Goal: Check status: Check status

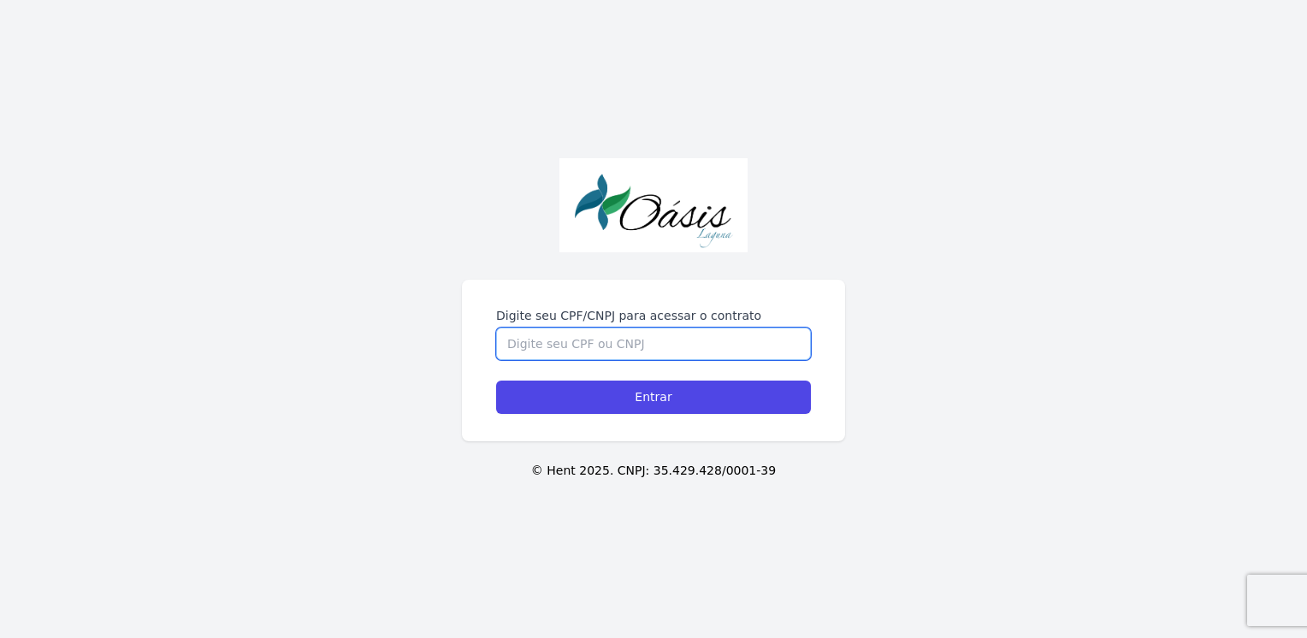
click at [625, 347] on input "Digite seu CPF/CNPJ para acessar o contrato" at bounding box center [653, 344] width 315 height 33
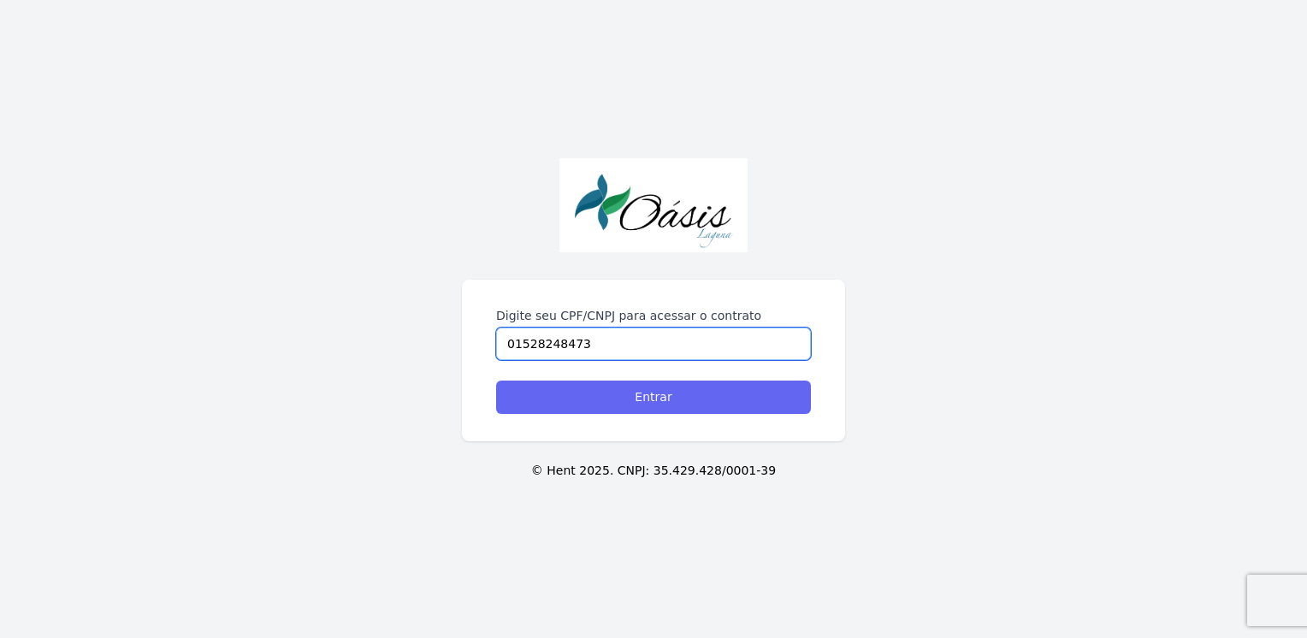
type input "01528248473"
click at [678, 402] on input "Entrar" at bounding box center [653, 397] width 315 height 33
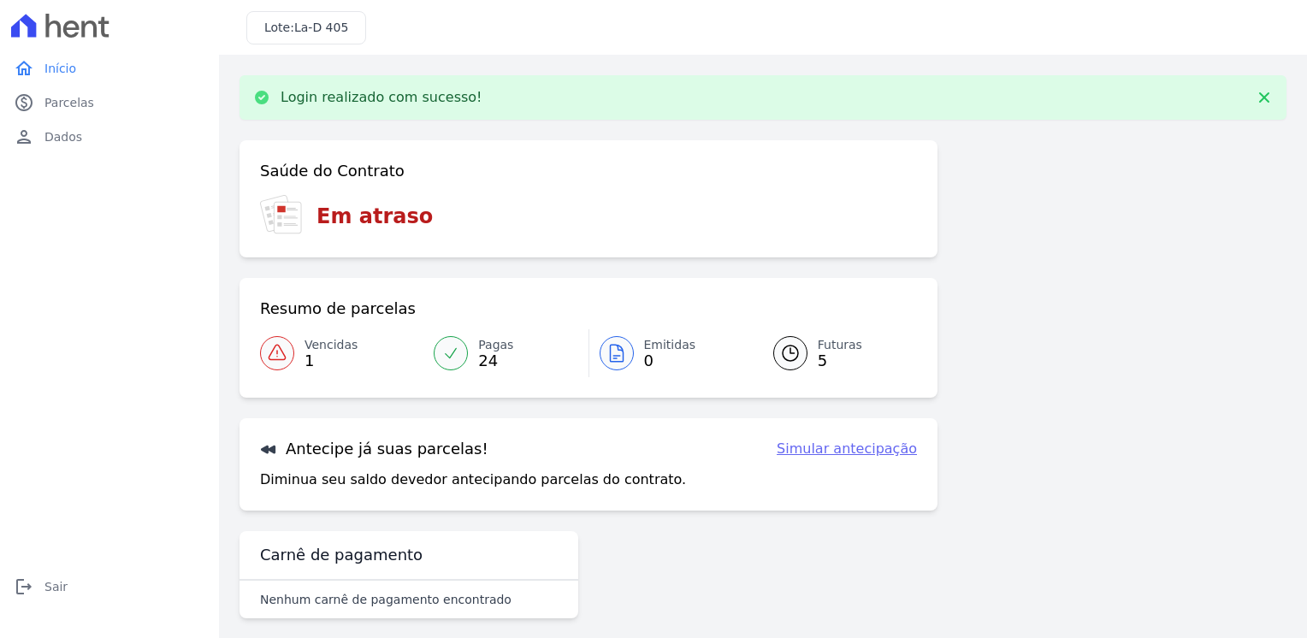
scroll to position [14, 0]
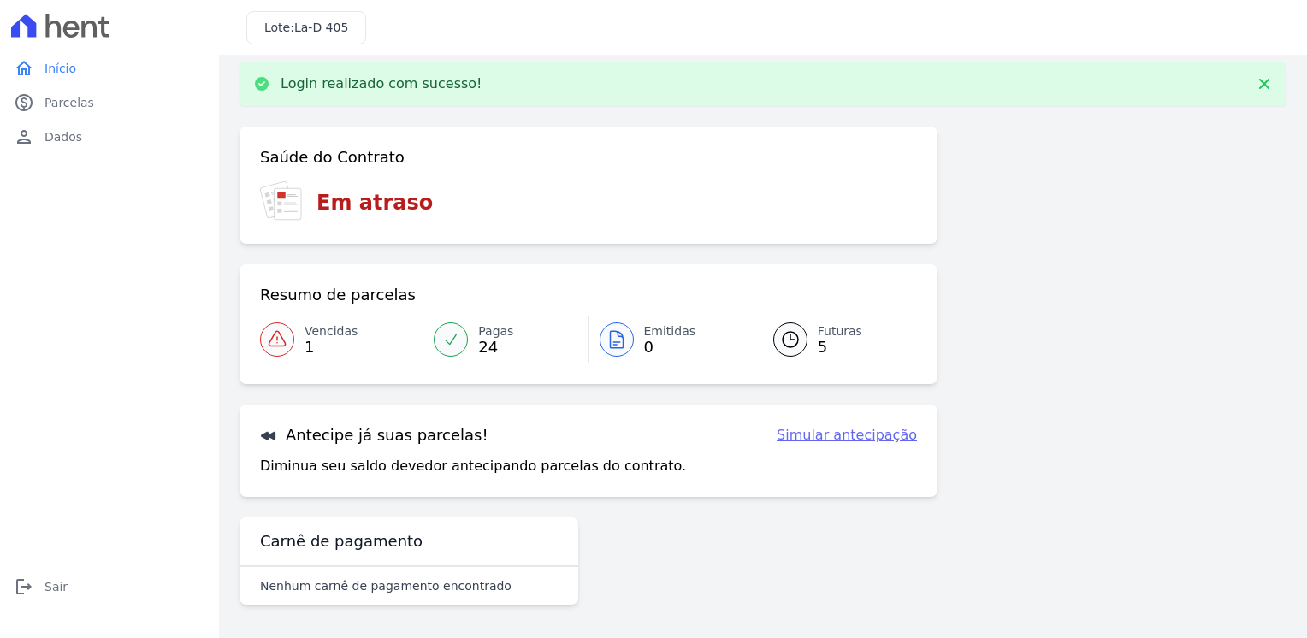
click at [448, 334] on icon at bounding box center [450, 339] width 17 height 17
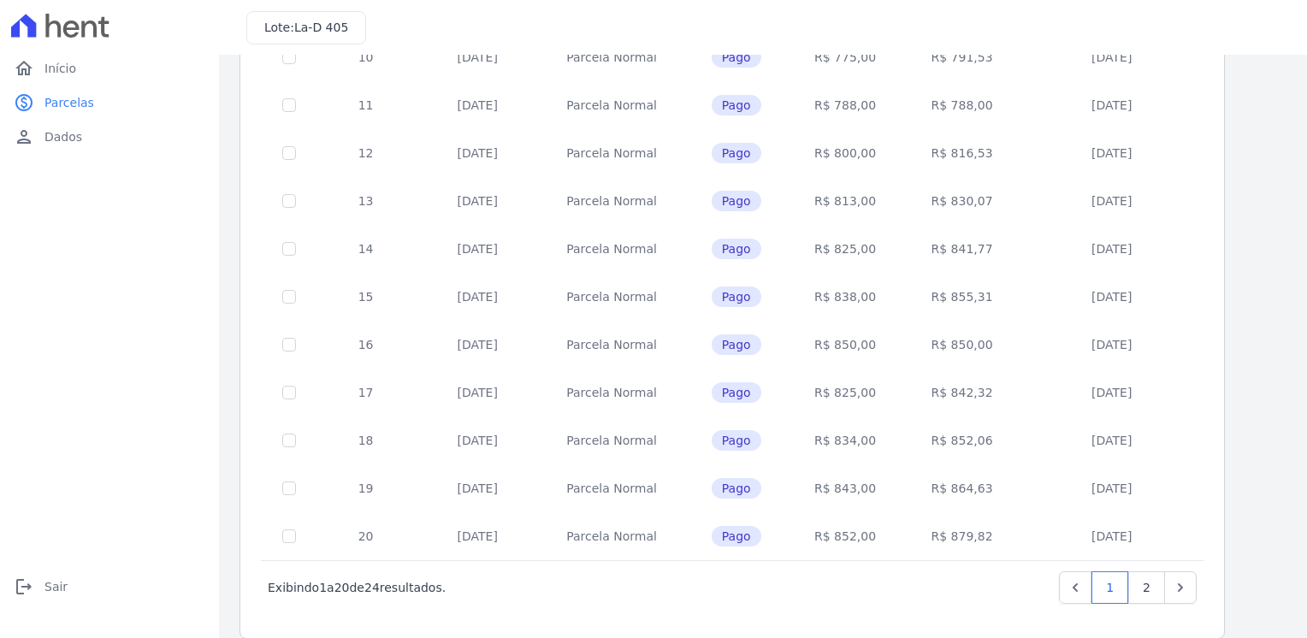
scroll to position [650, 0]
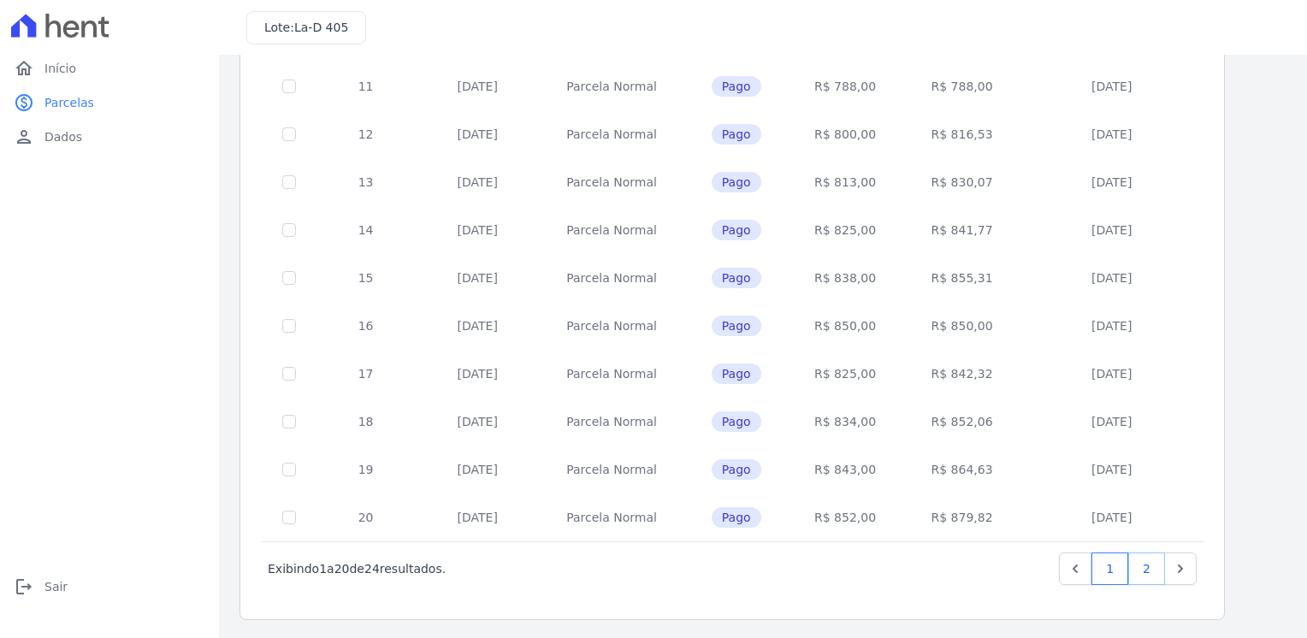
click at [1155, 569] on link "2" at bounding box center [1146, 569] width 37 height 33
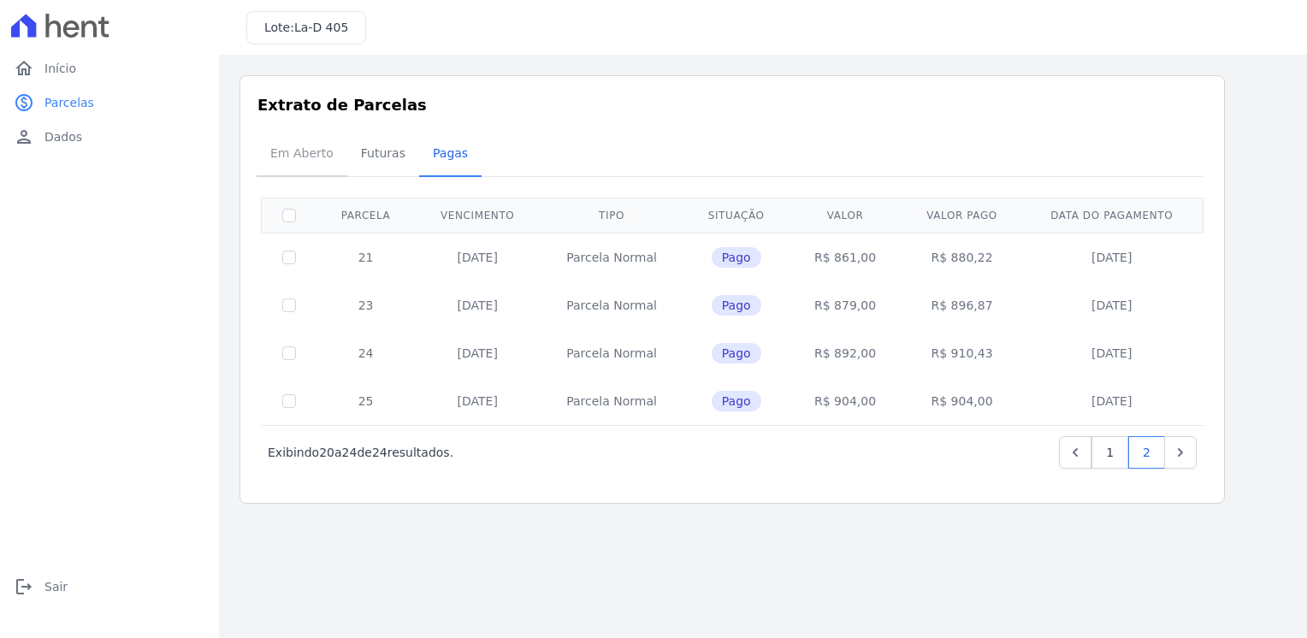
click at [284, 158] on span "Em Aberto" at bounding box center [302, 153] width 84 height 34
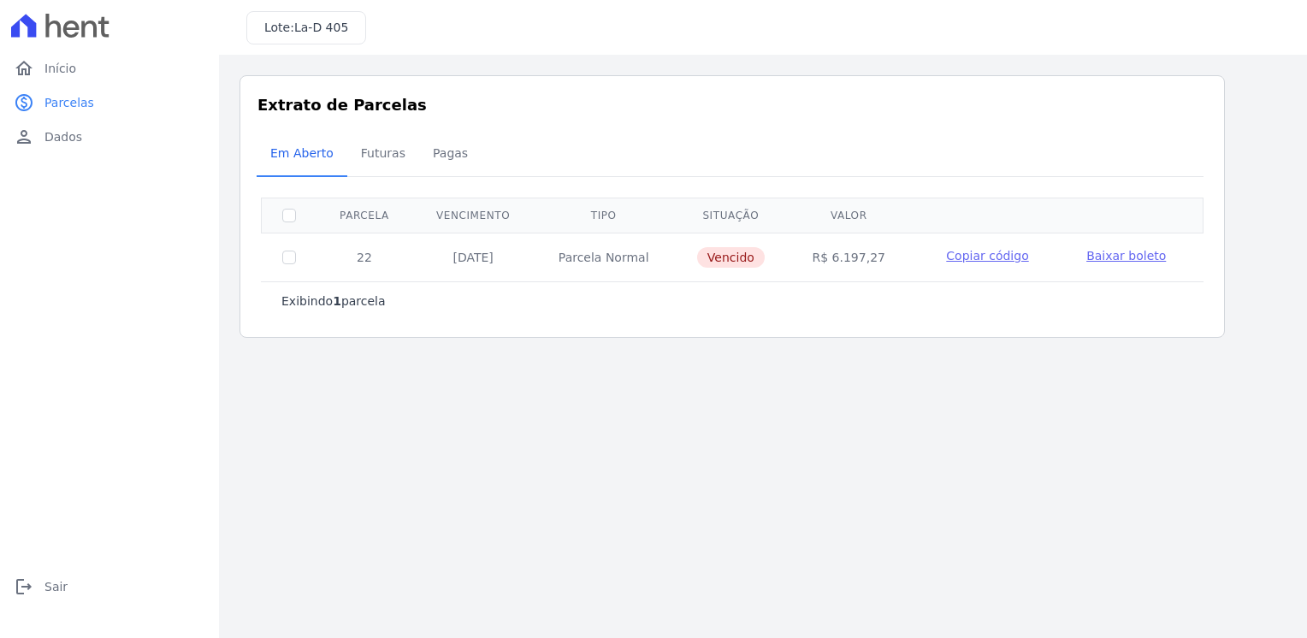
drag, startPoint x: 517, startPoint y: 257, endPoint x: 425, endPoint y: 257, distance: 91.5
click at [425, 257] on td "[DATE]" at bounding box center [472, 257] width 121 height 49
drag, startPoint x: 425, startPoint y: 257, endPoint x: 506, endPoint y: 301, distance: 92.6
click at [506, 301] on div "Exibindo 1 parcela" at bounding box center [732, 301] width 902 height 17
click at [363, 151] on span "Futuras" at bounding box center [383, 153] width 65 height 34
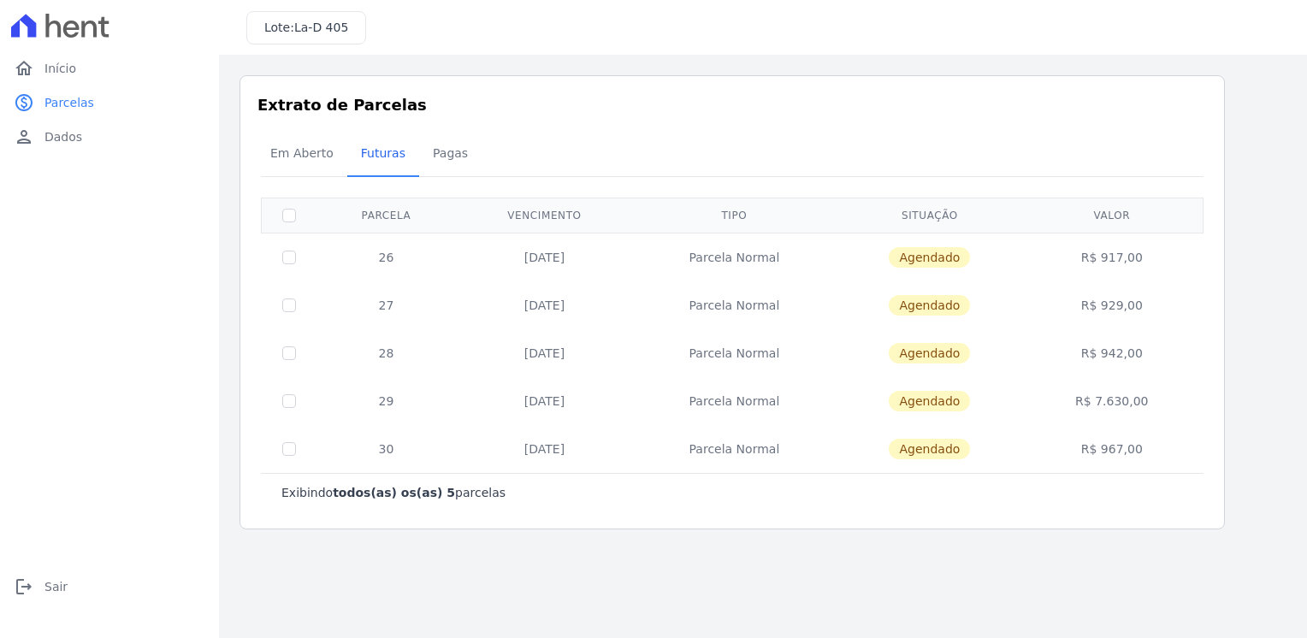
drag, startPoint x: 1173, startPoint y: 405, endPoint x: 1068, endPoint y: 403, distance: 105.2
click at [1068, 403] on td "R$ 7.630,00" at bounding box center [1112, 401] width 176 height 48
drag, startPoint x: 1068, startPoint y: 403, endPoint x: 1044, endPoint y: 463, distance: 64.5
click at [1044, 463] on td "R$ 967,00" at bounding box center [1112, 449] width 176 height 48
click at [318, 154] on span "Em Aberto" at bounding box center [302, 153] width 84 height 34
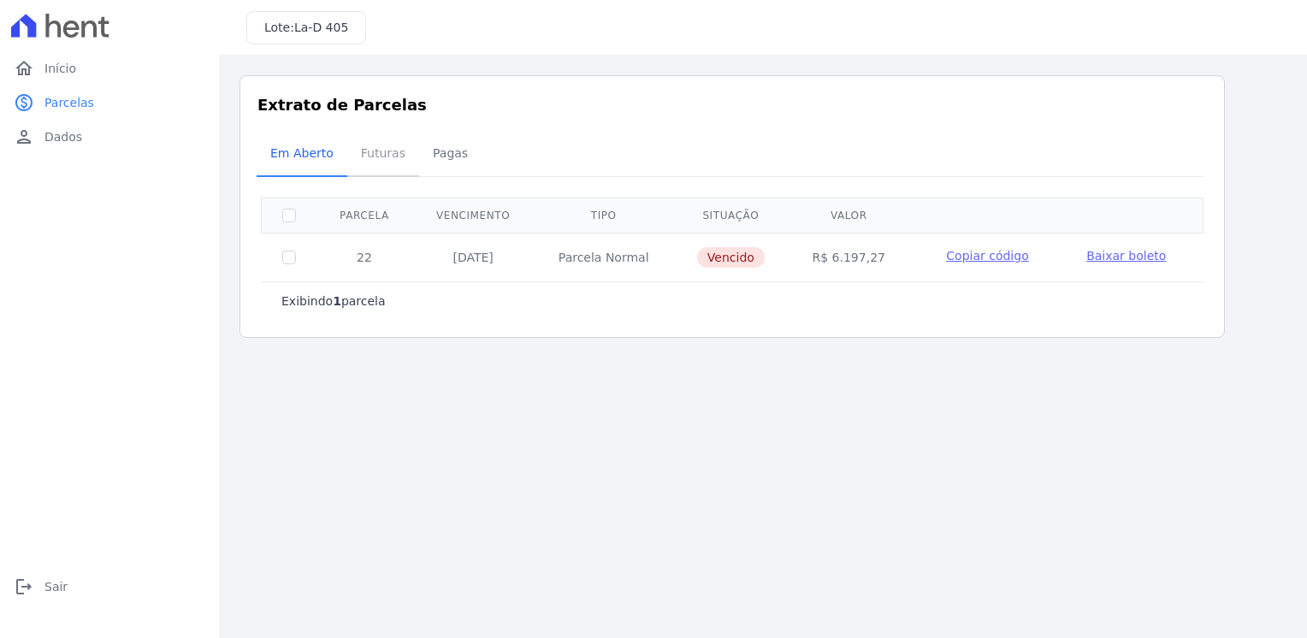
click at [385, 145] on span "Futuras" at bounding box center [383, 153] width 65 height 34
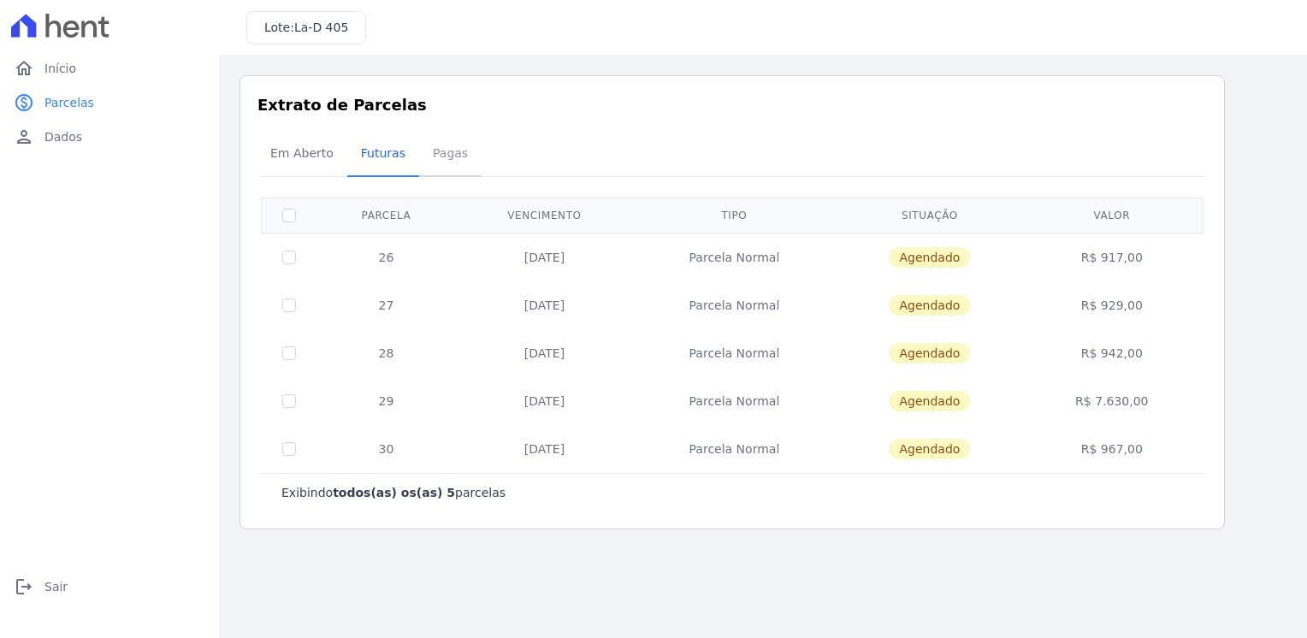
click at [436, 151] on span "Pagas" at bounding box center [451, 153] width 56 height 34
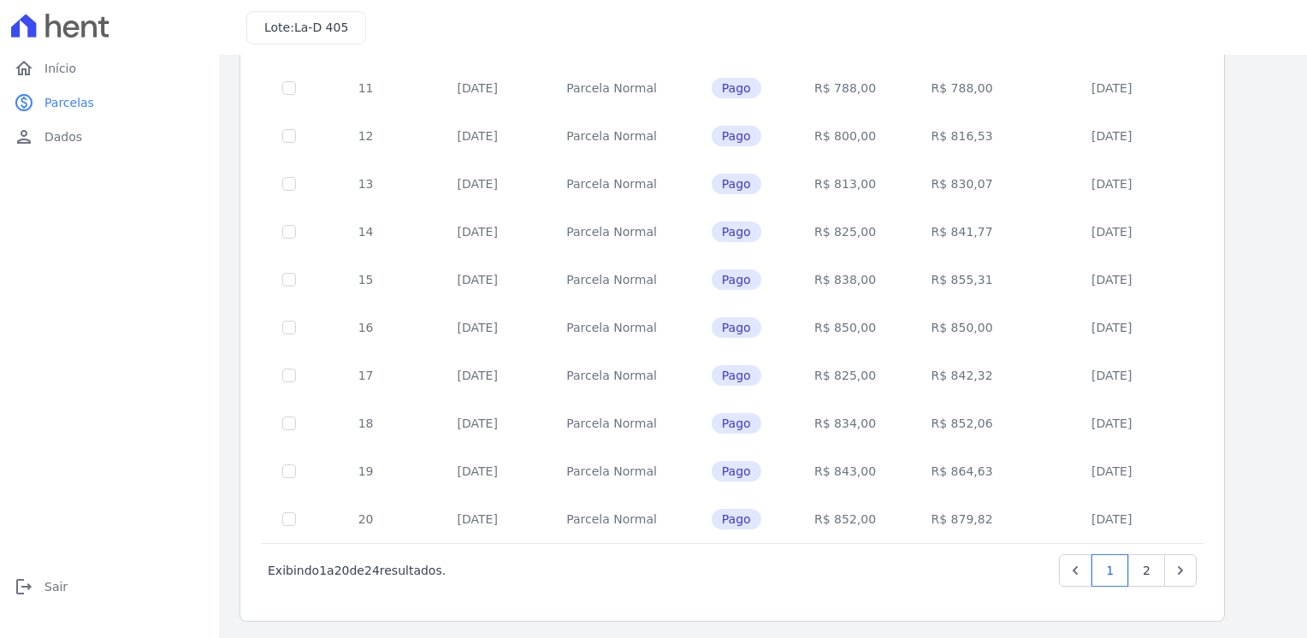
scroll to position [650, 0]
click at [1147, 563] on link "2" at bounding box center [1146, 569] width 37 height 33
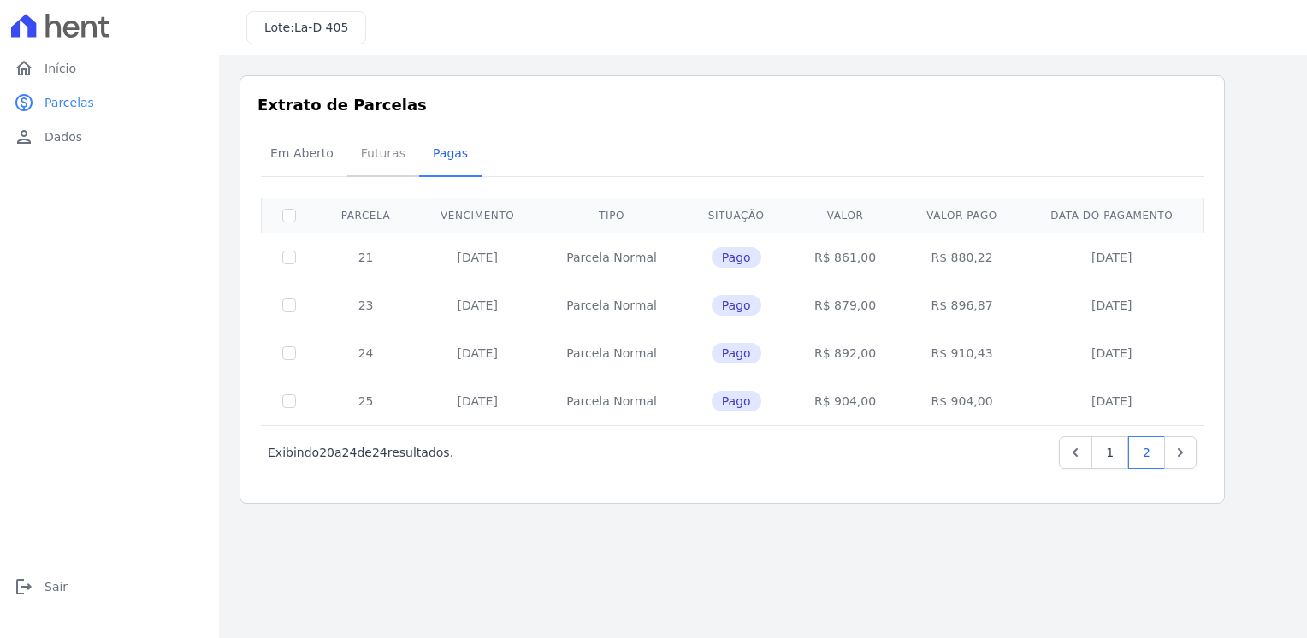
click at [385, 159] on span "Futuras" at bounding box center [383, 153] width 65 height 34
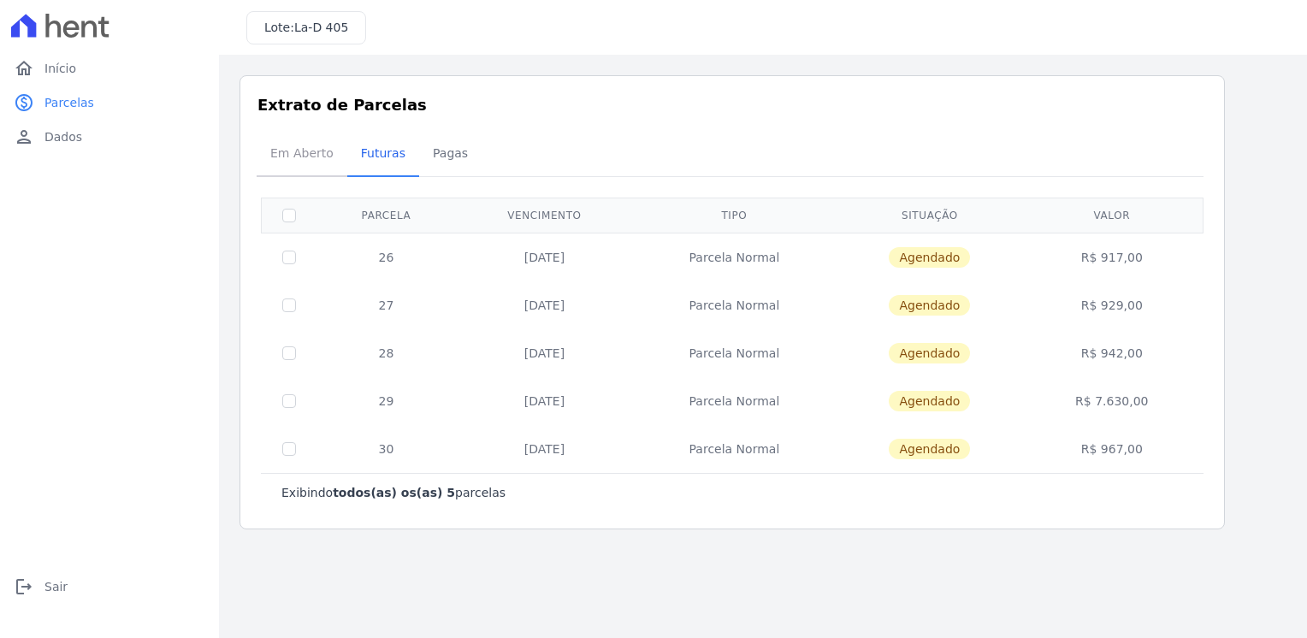
click at [315, 156] on span "Em Aberto" at bounding box center [302, 153] width 84 height 34
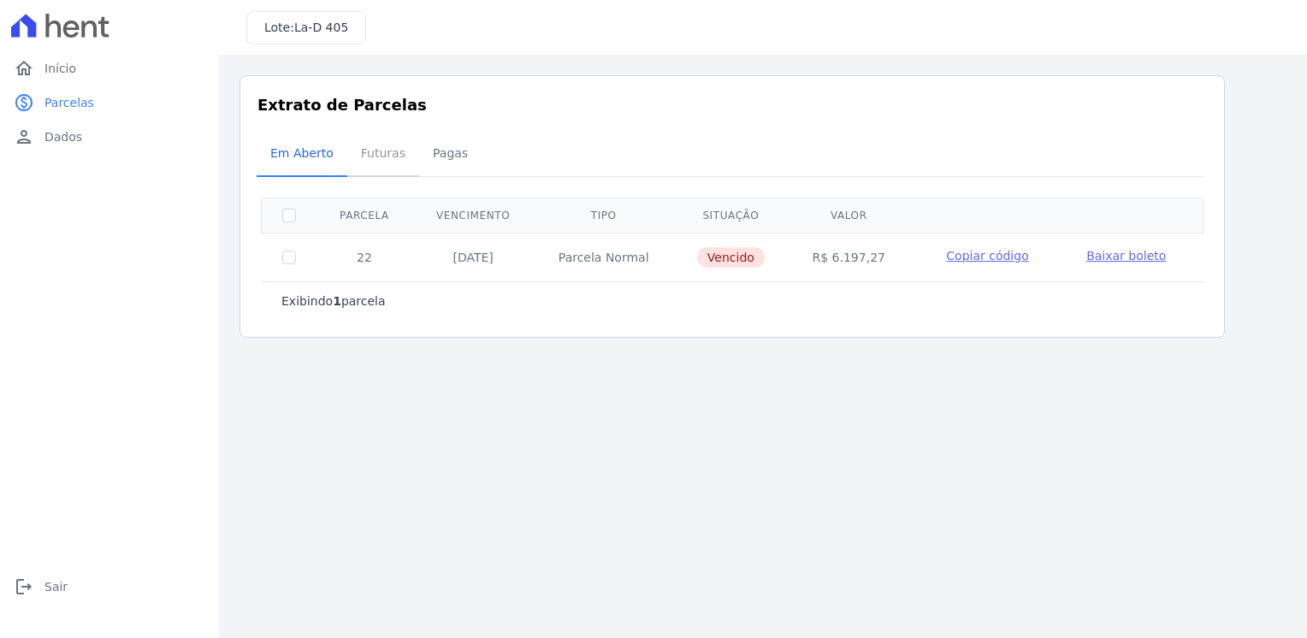
click at [382, 151] on span "Futuras" at bounding box center [383, 153] width 65 height 34
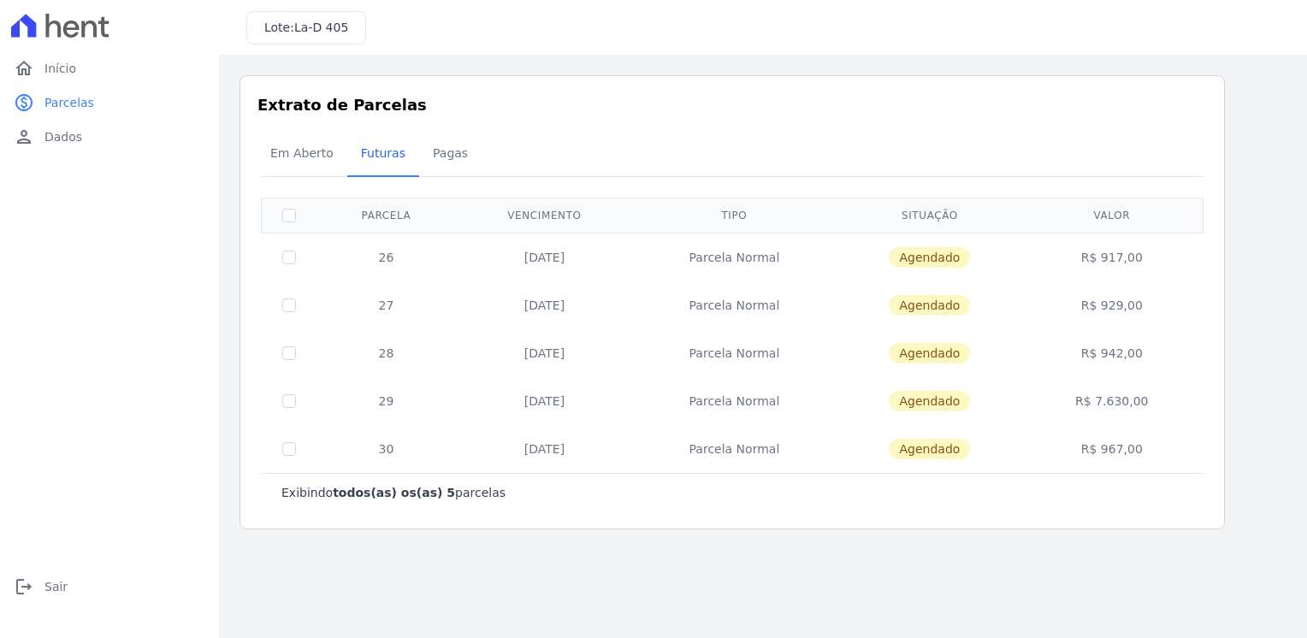
drag, startPoint x: 1155, startPoint y: 402, endPoint x: 1062, endPoint y: 400, distance: 92.4
click at [1062, 400] on td "R$ 7.630,00" at bounding box center [1112, 401] width 176 height 48
drag, startPoint x: 1062, startPoint y: 400, endPoint x: 928, endPoint y: 139, distance: 293.4
click at [928, 139] on div "Em Aberto Futuras [GEOGRAPHIC_DATA]" at bounding box center [732, 154] width 951 height 42
click at [437, 151] on span "Pagas" at bounding box center [451, 153] width 56 height 34
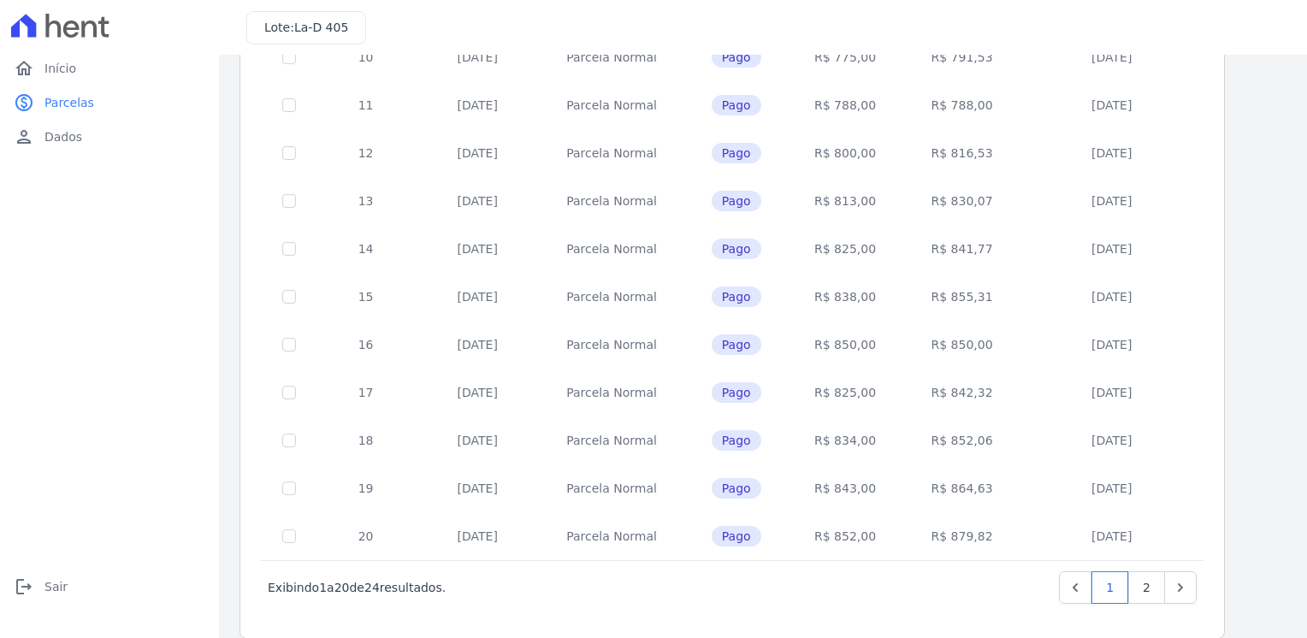
scroll to position [650, 0]
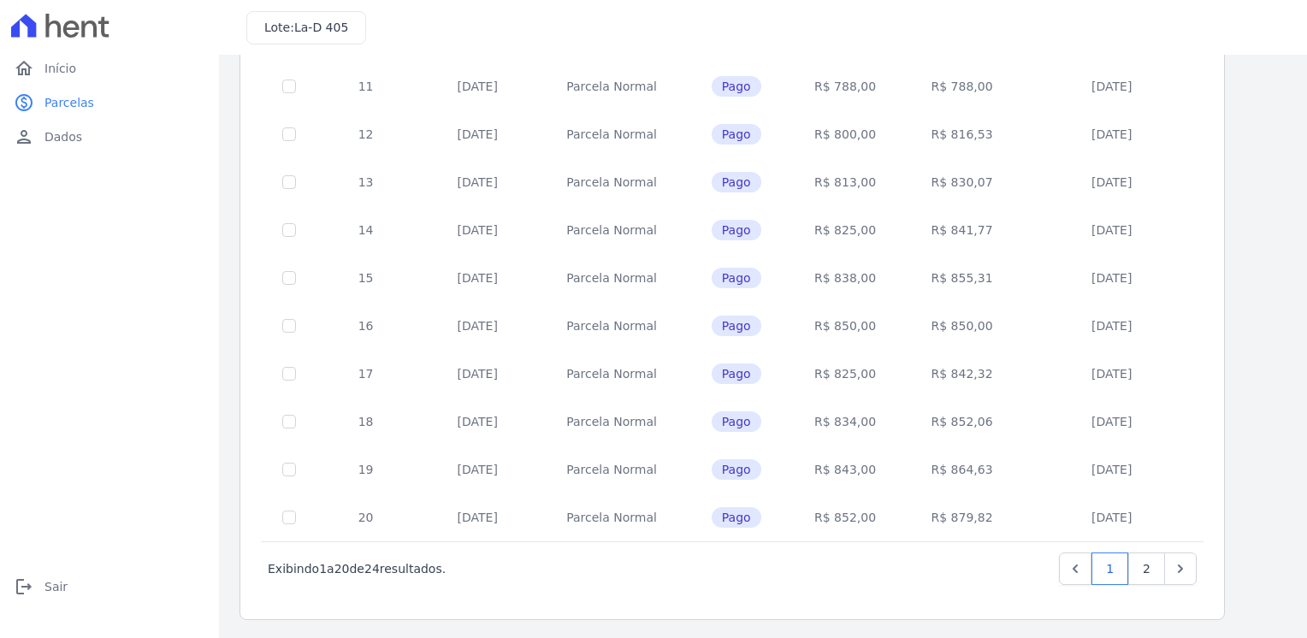
drag, startPoint x: 526, startPoint y: 371, endPoint x: 430, endPoint y: 371, distance: 95.8
click at [430, 371] on td "[DATE]" at bounding box center [477, 374] width 125 height 48
drag, startPoint x: 1015, startPoint y: 372, endPoint x: 927, endPoint y: 374, distance: 88.1
click at [927, 374] on td "R$ 842,32" at bounding box center [961, 374] width 121 height 48
drag, startPoint x: 927, startPoint y: 374, endPoint x: 916, endPoint y: 470, distance: 96.5
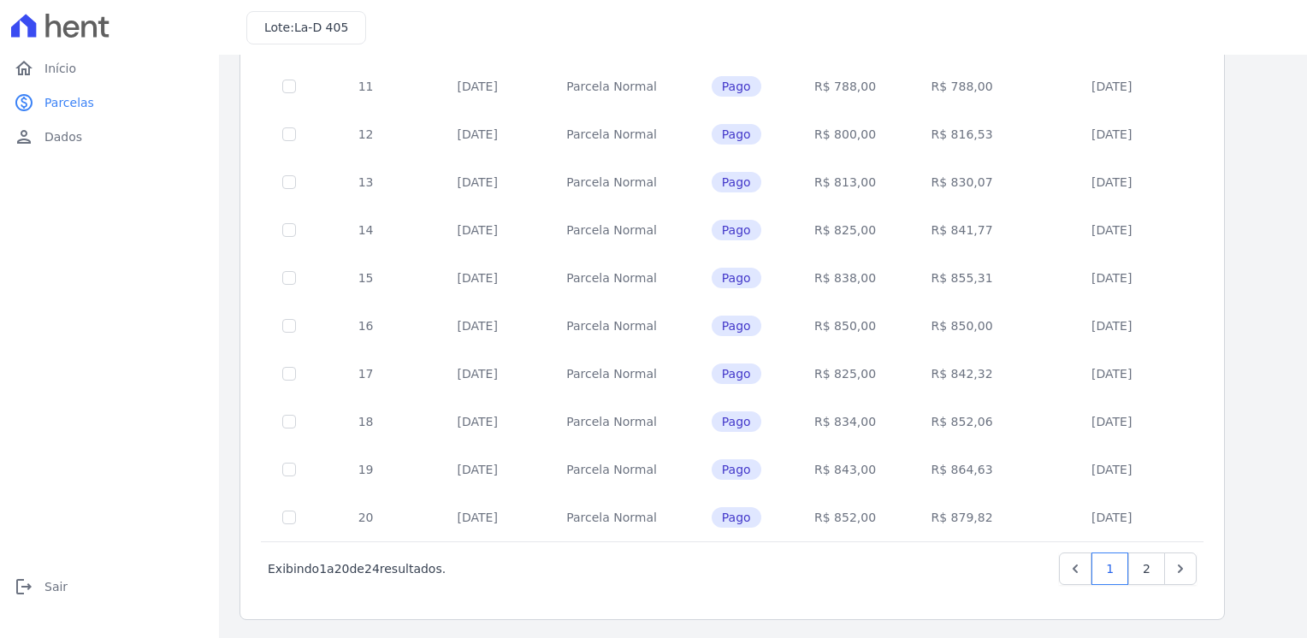
click at [916, 470] on td "R$ 864,63" at bounding box center [961, 470] width 121 height 48
click at [1141, 560] on link "2" at bounding box center [1146, 569] width 37 height 33
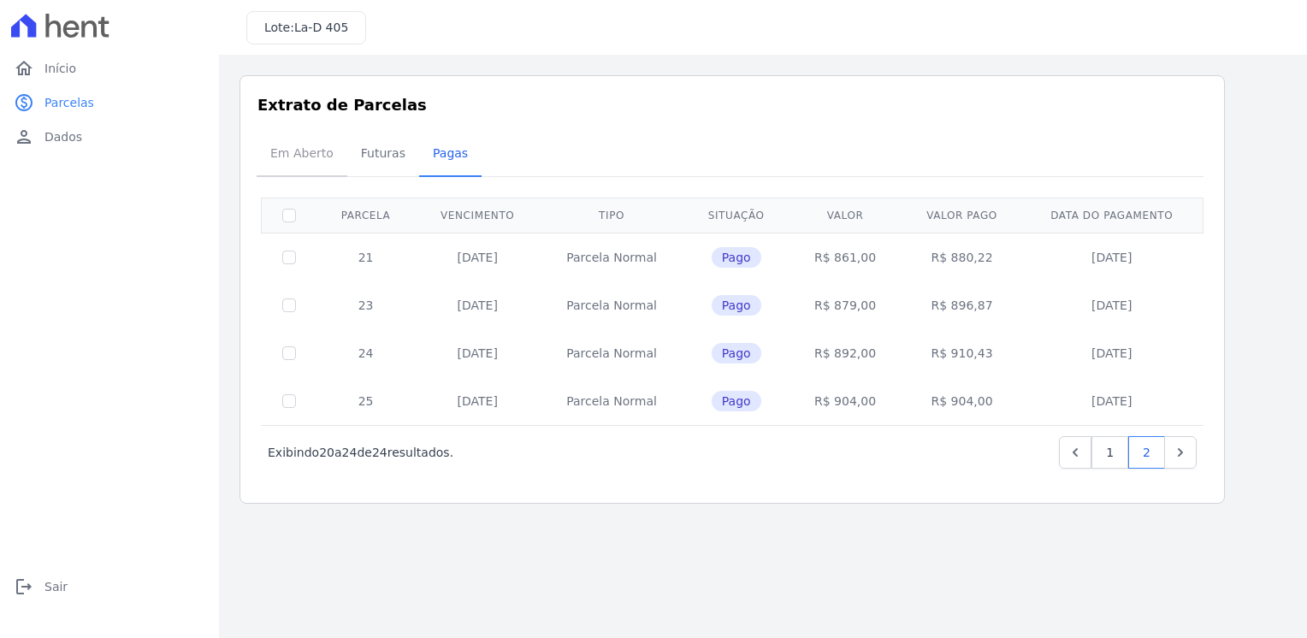
click at [279, 155] on span "Em Aberto" at bounding box center [302, 153] width 84 height 34
